Goal: Understand process/instructions

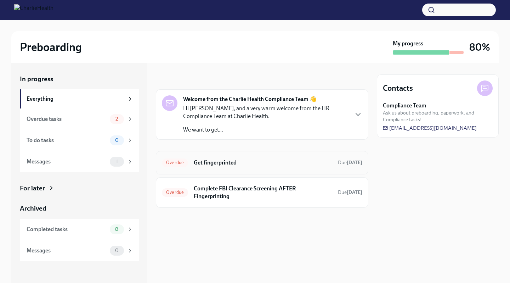
click at [195, 166] on h6 "Get fingerprinted" at bounding box center [263, 163] width 139 height 8
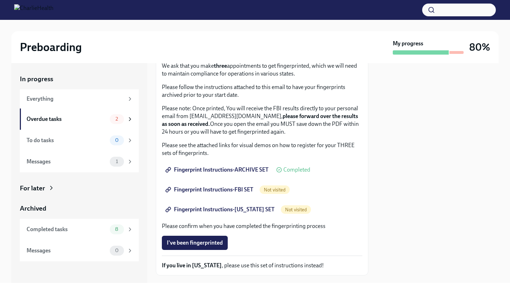
scroll to position [87, 0]
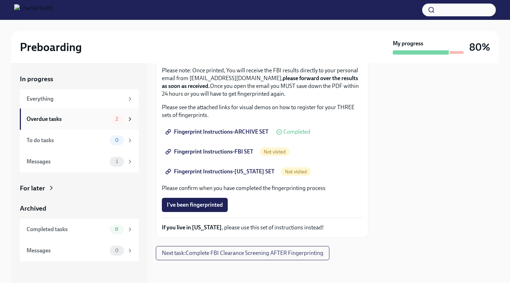
click at [110, 122] on div "2" at bounding box center [121, 119] width 23 height 10
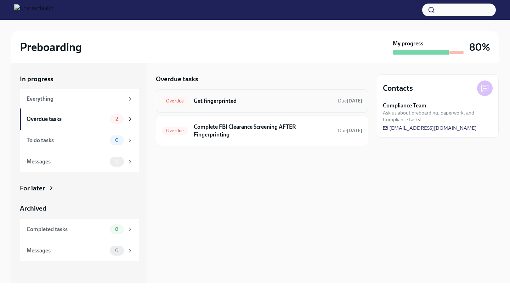
click at [251, 103] on h6 "Get fingerprinted" at bounding box center [263, 101] width 139 height 8
